Goal: Information Seeking & Learning: Learn about a topic

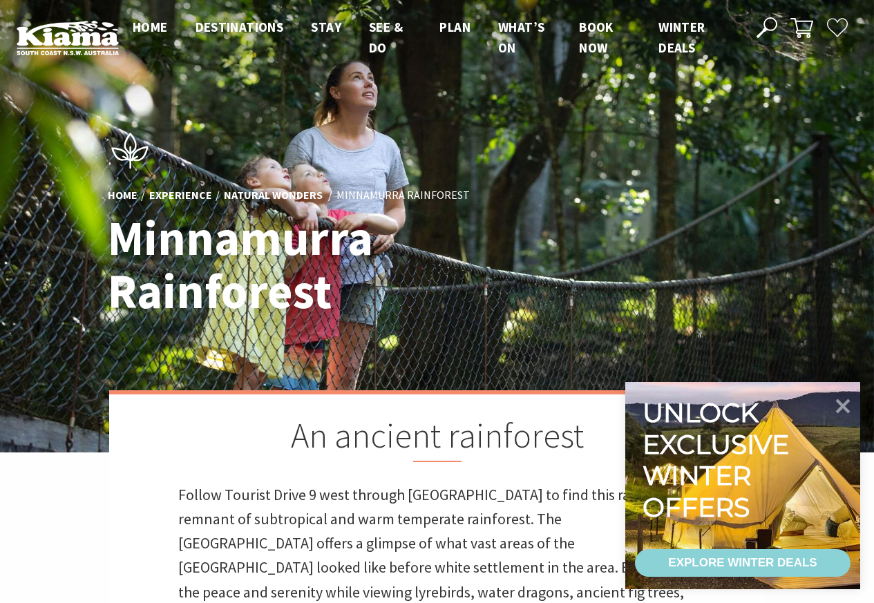
scroll to position [585, 892]
